Goal: Task Accomplishment & Management: Complete application form

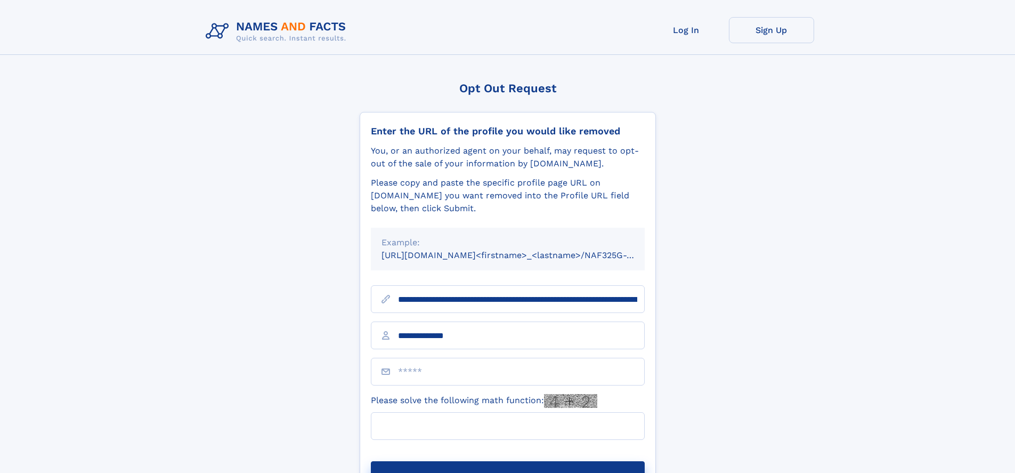
type input "**********"
type input "*"
click at [507, 461] on button "Submit Opt Out Request" at bounding box center [508, 478] width 274 height 34
